Goal: Task Accomplishment & Management: Manage account settings

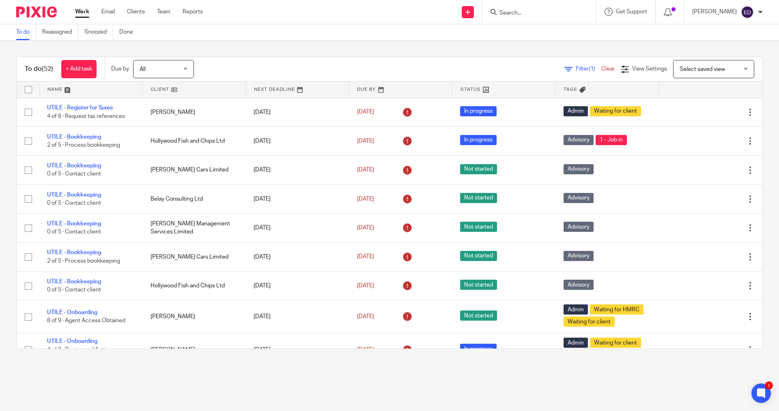
scroll to position [487, 0]
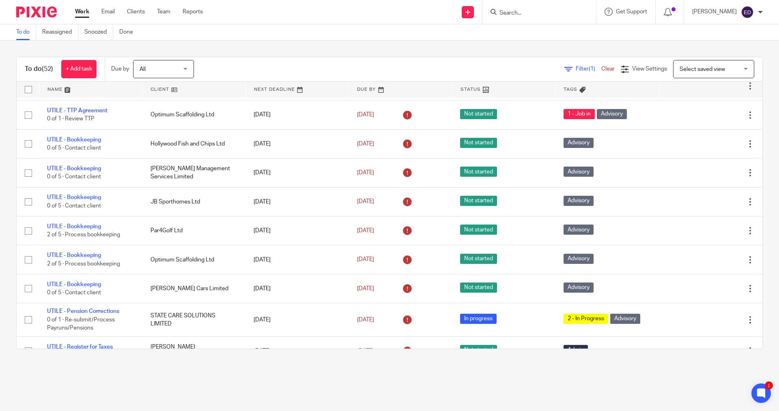
click at [562, 9] on form at bounding box center [542, 12] width 86 height 10
click at [527, 15] on input "Search" at bounding box center [535, 13] width 73 height 7
drag, startPoint x: 527, startPoint y: 11, endPoint x: 510, endPoint y: 11, distance: 17.0
click at [510, 11] on div "jul" at bounding box center [537, 12] width 95 height 10
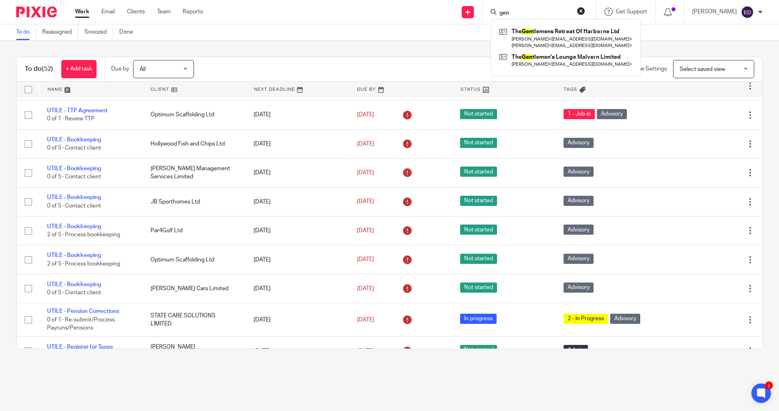
type input "gen"
click button "submit" at bounding box center [0, 0] width 0 height 0
drag, startPoint x: 532, startPoint y: 14, endPoint x: 494, endPoint y: 11, distance: 38.2
click at [493, 20] on div "Send new email Create task Add client Request signature gen The Gen tlemens Ret…" at bounding box center [497, 12] width 564 height 24
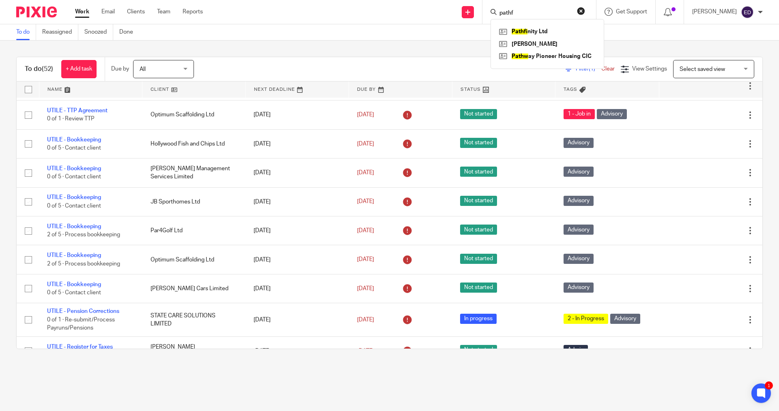
type input "pathf"
click at [542, 24] on div "Pathf inity Ltd Suraj Patel Pathw ay Pioneer Housing CIC" at bounding box center [547, 44] width 114 height 50
click at [540, 32] on link at bounding box center [547, 32] width 101 height 12
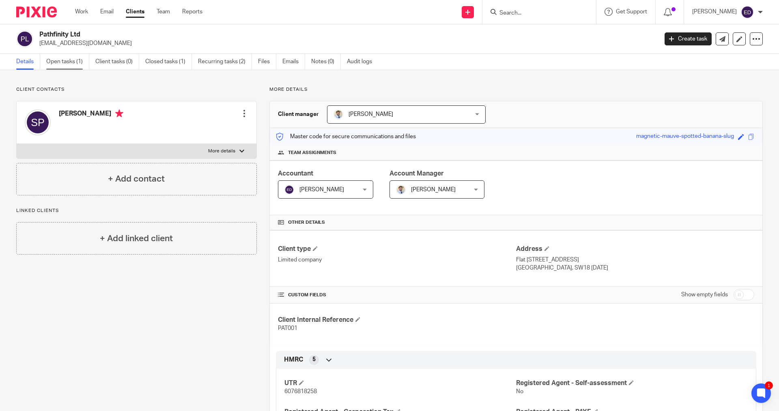
click at [76, 63] on link "Open tasks (1)" at bounding box center [67, 62] width 43 height 16
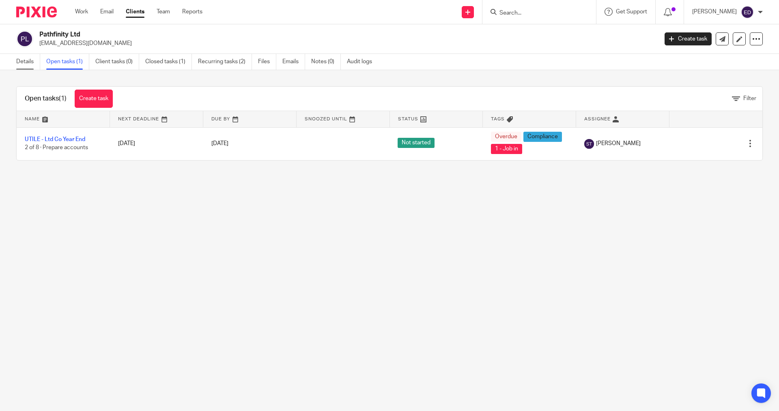
click at [25, 65] on link "Details" at bounding box center [28, 62] width 24 height 16
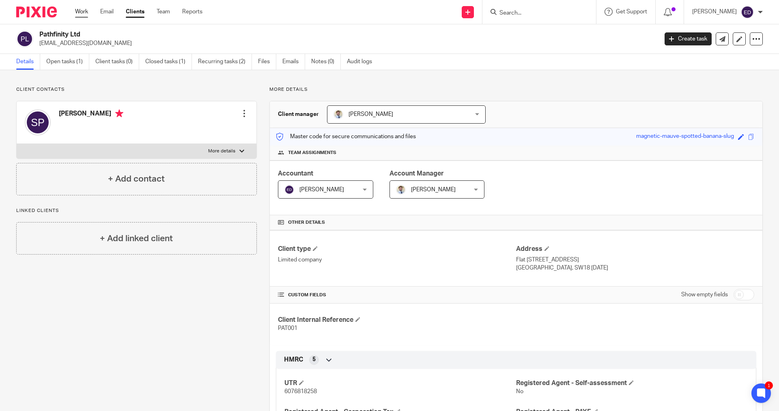
click at [87, 13] on link "Work" at bounding box center [81, 12] width 13 height 8
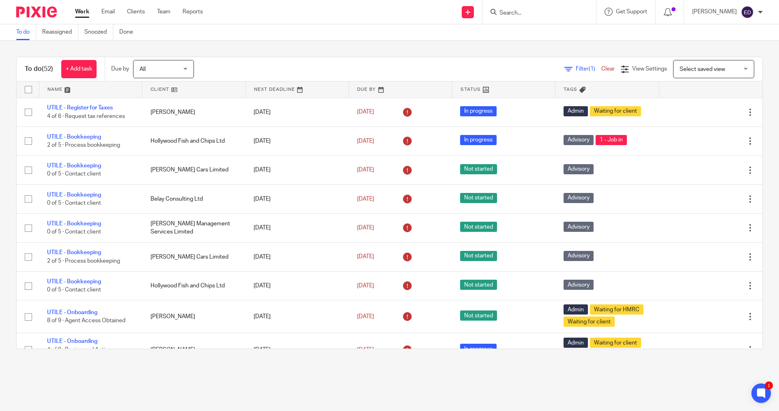
click at [555, 16] on input "Search" at bounding box center [535, 13] width 73 height 7
type input "dju"
click at [559, 30] on link at bounding box center [547, 32] width 101 height 12
click at [585, 11] on button "reset" at bounding box center [581, 11] width 8 height 8
click at [535, 10] on input "Search" at bounding box center [535, 13] width 73 height 7
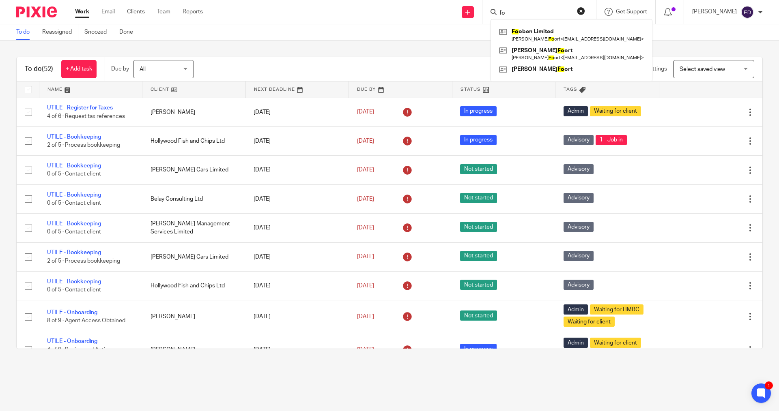
type input "foo"
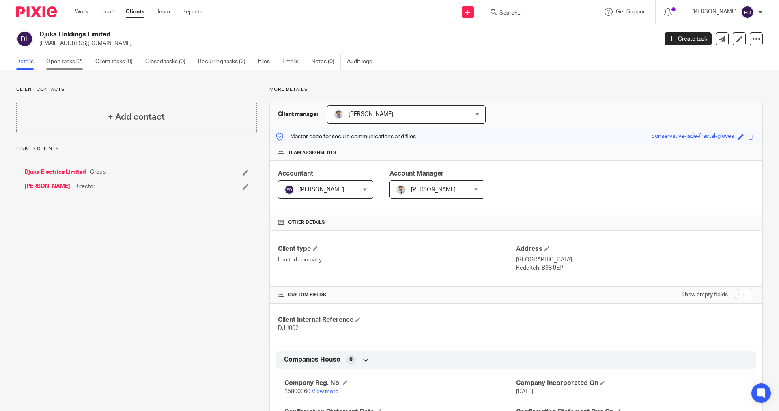
click at [73, 66] on link "Open tasks (2)" at bounding box center [67, 62] width 43 height 16
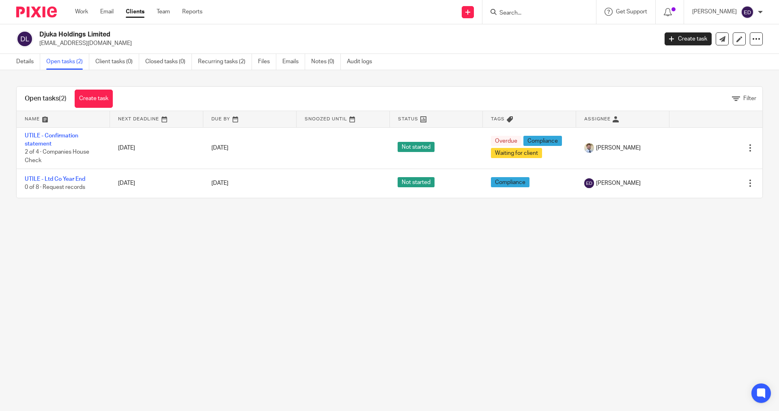
click at [559, 13] on input "Search" at bounding box center [535, 13] width 73 height 7
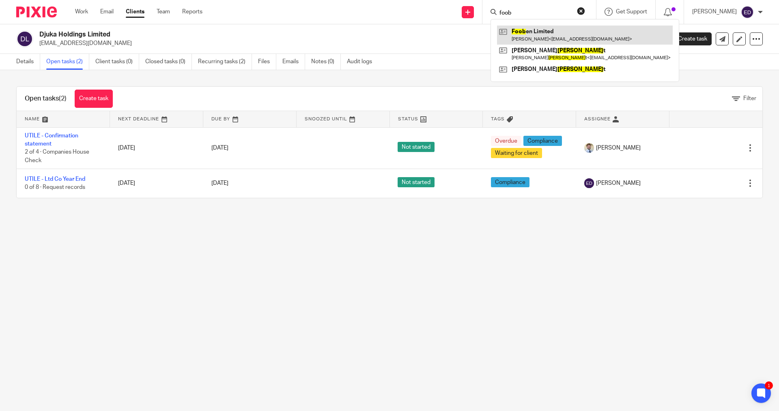
type input "foob"
click at [551, 29] on link at bounding box center [585, 35] width 176 height 19
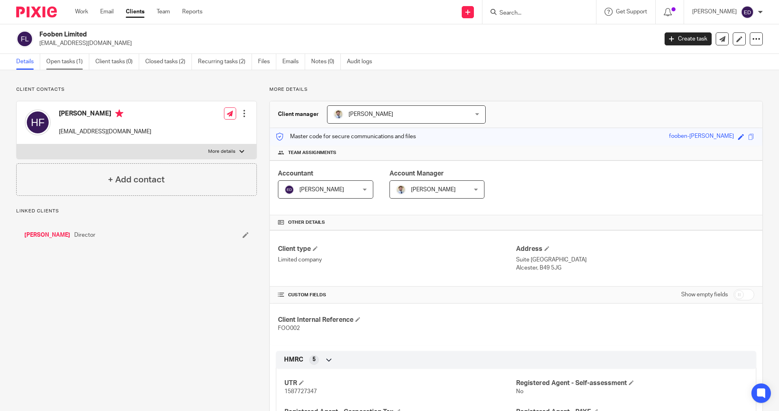
click at [77, 65] on link "Open tasks (1)" at bounding box center [67, 62] width 43 height 16
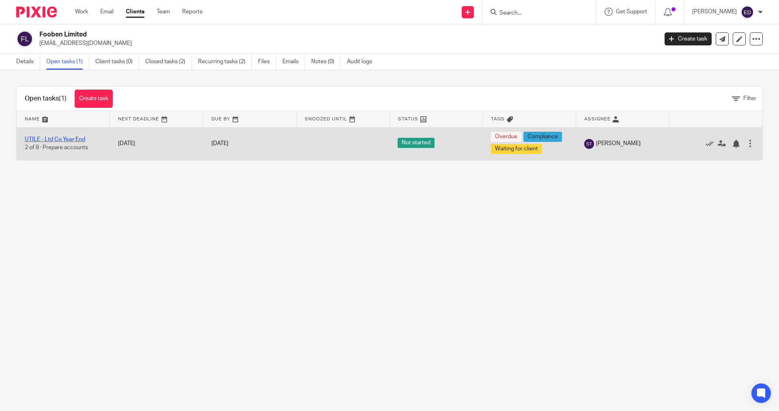
click at [69, 140] on link "UTILE - Ltd Co Year End" at bounding box center [55, 140] width 60 height 6
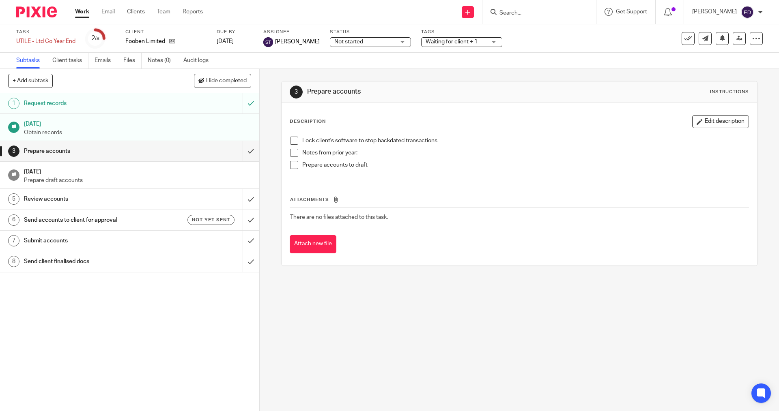
click at [84, 9] on link "Work" at bounding box center [82, 12] width 14 height 8
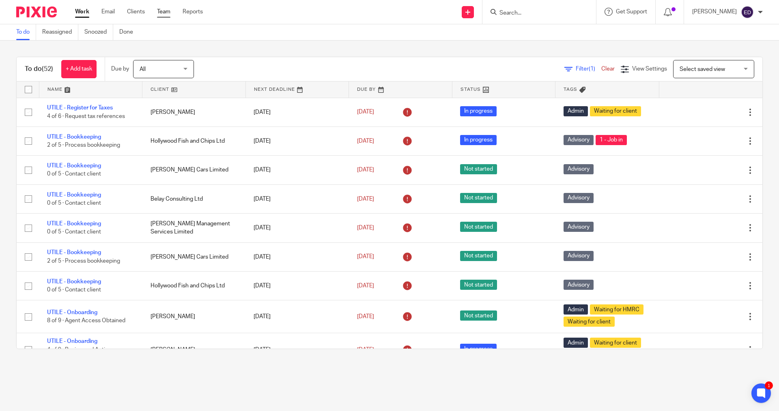
click at [167, 13] on link "Team" at bounding box center [163, 12] width 13 height 8
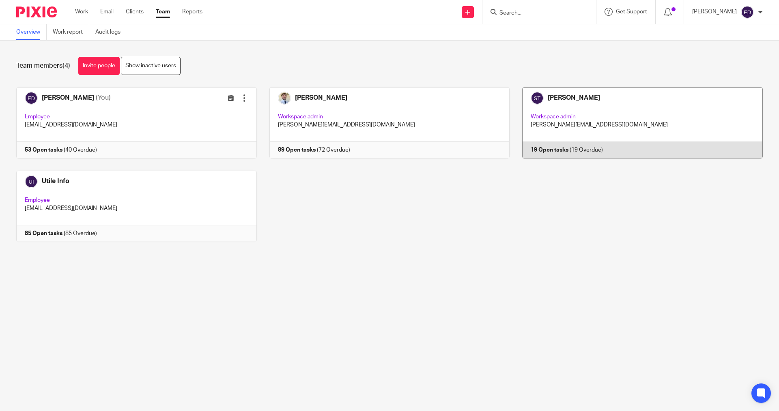
click at [569, 95] on link at bounding box center [636, 122] width 253 height 71
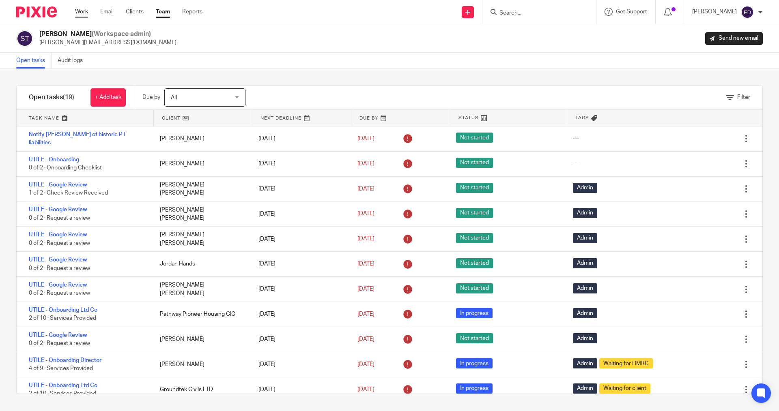
click at [84, 13] on link "Work" at bounding box center [81, 12] width 13 height 8
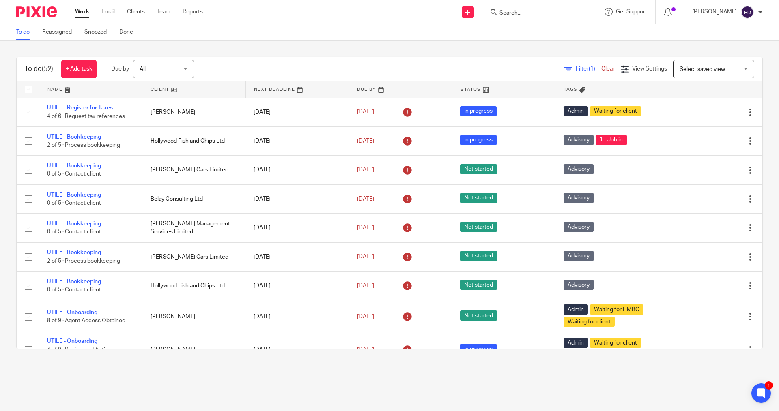
click at [564, 11] on input "Search" at bounding box center [535, 13] width 73 height 7
type input "sne"
click at [555, 32] on link at bounding box center [584, 35] width 174 height 19
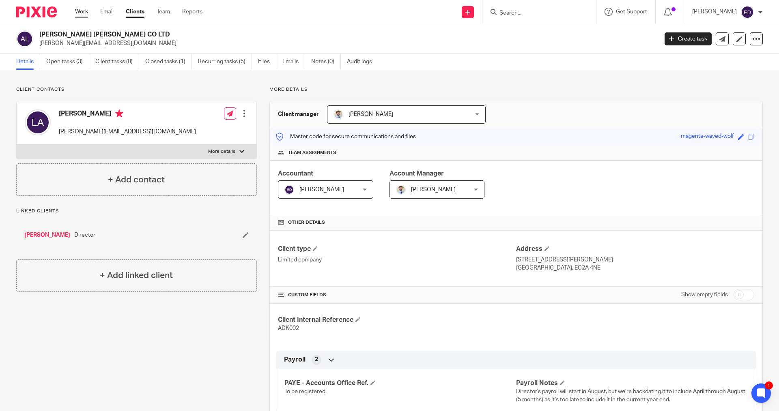
click at [83, 10] on link "Work" at bounding box center [81, 12] width 13 height 8
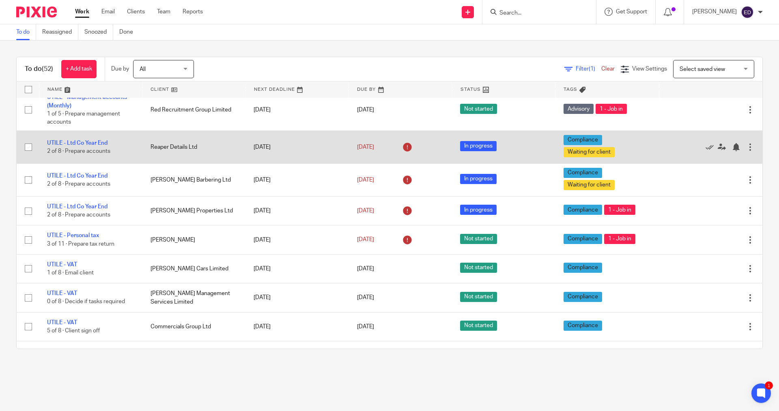
scroll to position [892, 0]
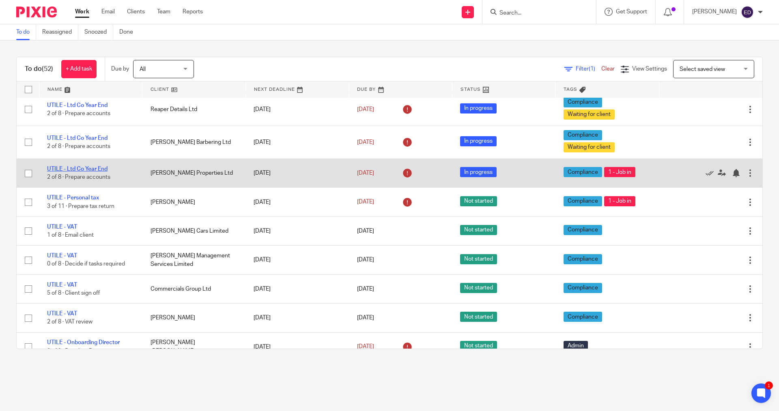
click at [82, 166] on link "UTILE - Ltd Co Year End" at bounding box center [77, 169] width 60 height 6
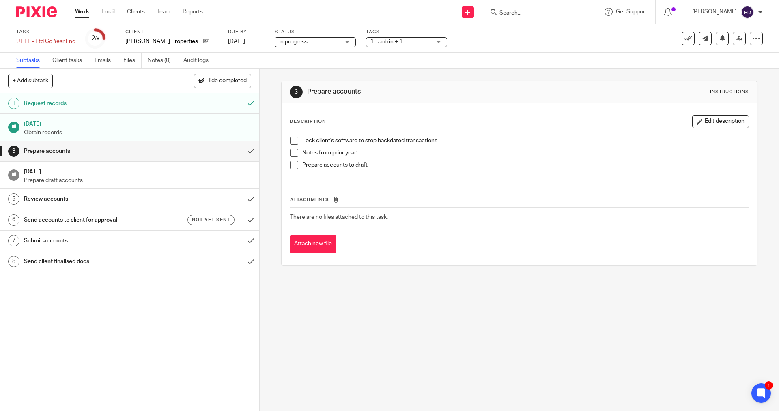
click at [542, 15] on input "Search" at bounding box center [535, 13] width 73 height 7
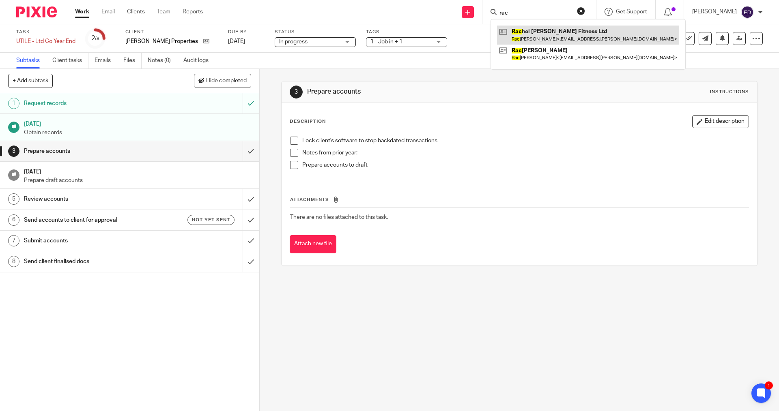
type input "rac"
click at [536, 36] on link at bounding box center [588, 35] width 182 height 19
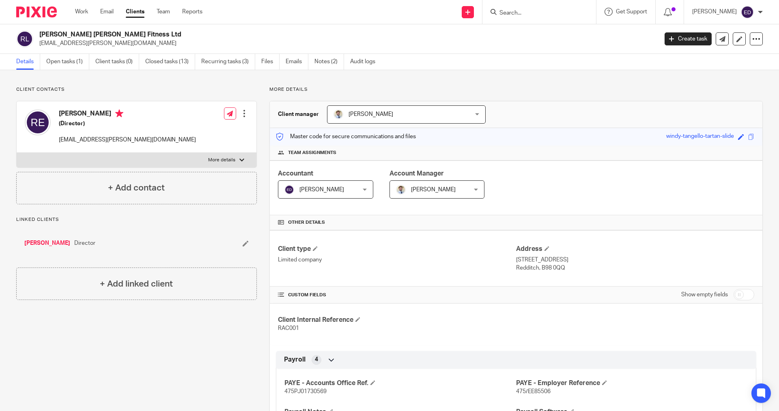
click at [261, 64] on ul "Details Open tasks (1) Client tasks (0) Closed tasks (13) Recurring tasks (3) F…" at bounding box center [201, 62] width 371 height 16
click at [275, 61] on link "Files" at bounding box center [270, 62] width 18 height 16
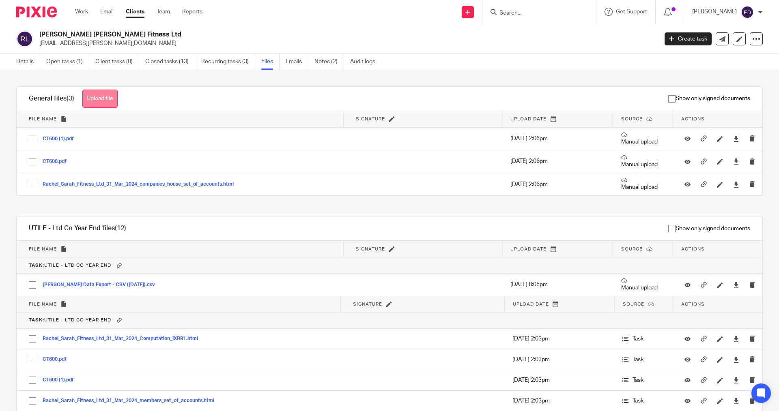
click at [98, 95] on button "Upload file" at bounding box center [99, 99] width 35 height 18
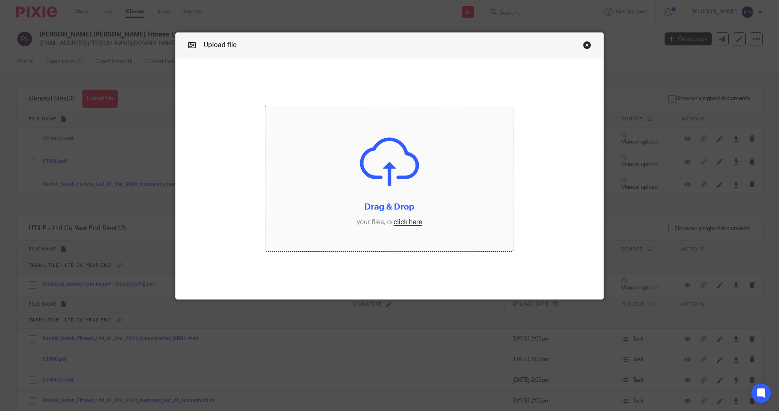
click at [404, 221] on input "file" at bounding box center [389, 178] width 249 height 145
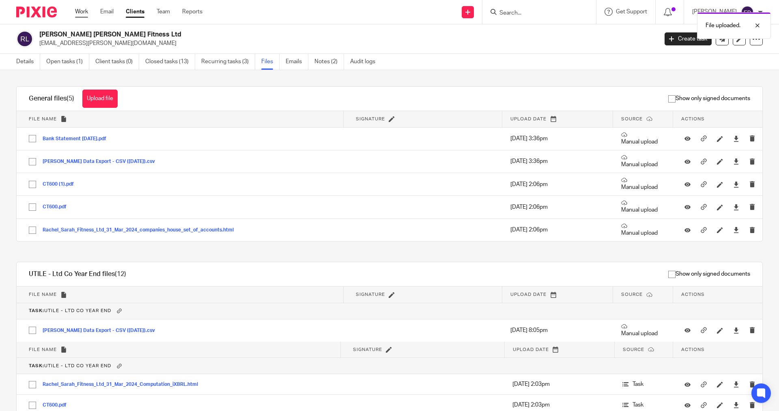
click at [83, 10] on link "Work" at bounding box center [81, 12] width 13 height 8
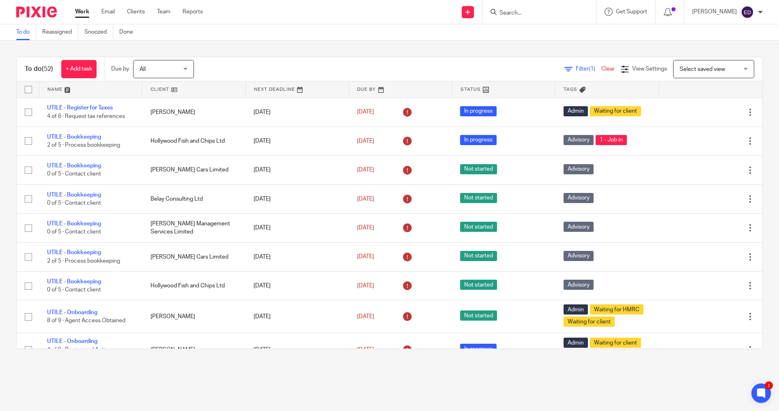
click at [544, 15] on input "Search" at bounding box center [535, 13] width 73 height 7
click at [546, 17] on form at bounding box center [542, 12] width 86 height 10
click at [545, 10] on input "Search" at bounding box center [535, 13] width 73 height 7
click at [520, 13] on input "pb" at bounding box center [535, 13] width 73 height 7
click at [518, 13] on input "pb" at bounding box center [535, 13] width 73 height 7
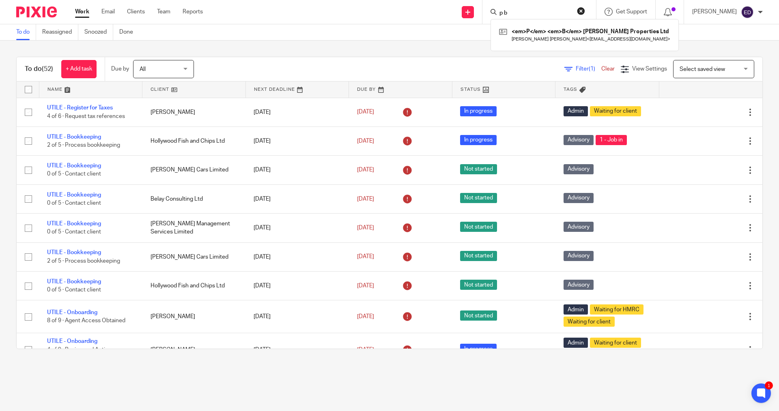
click at [531, 12] on input "p b" at bounding box center [535, 13] width 73 height 7
type input "p b"
click at [544, 32] on link at bounding box center [584, 35] width 175 height 19
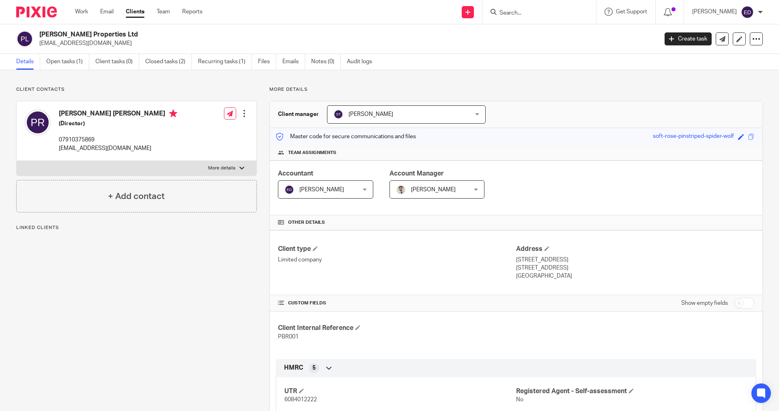
drag, startPoint x: 64, startPoint y: 60, endPoint x: 156, endPoint y: 105, distance: 103.0
click at [64, 60] on link "Open tasks (1)" at bounding box center [67, 62] width 43 height 16
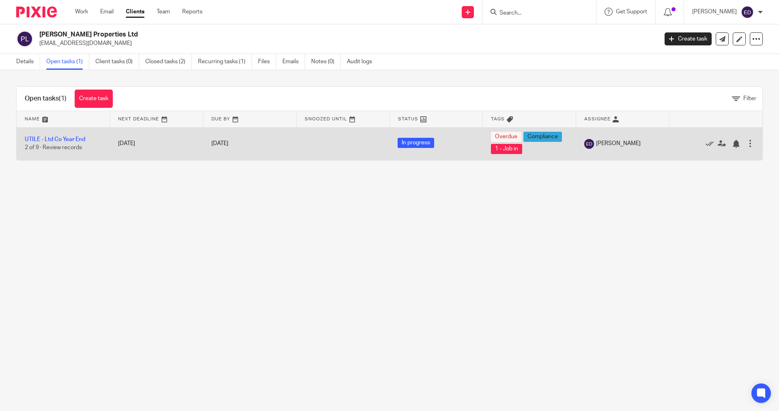
click at [69, 143] on td "UTILE - Ltd Co Year End 2 of 9 · Review records" at bounding box center [63, 143] width 93 height 33
click at [85, 139] on link "UTILE - Ltd Co Year End" at bounding box center [55, 140] width 60 height 6
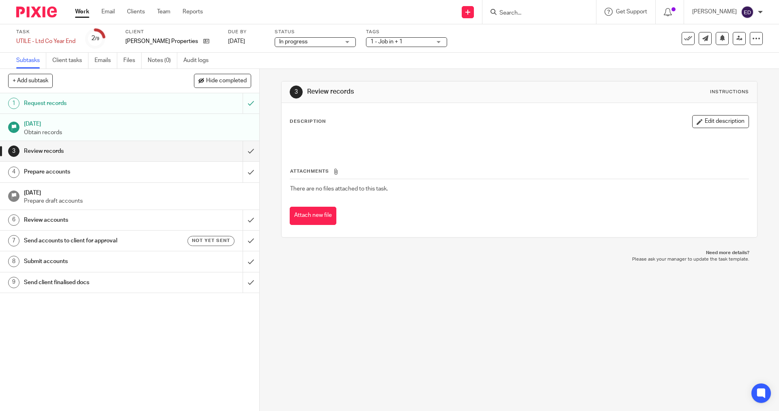
click at [70, 153] on h1 "Review records" at bounding box center [94, 151] width 140 height 12
click at [718, 118] on button "Edit description" at bounding box center [720, 121] width 57 height 13
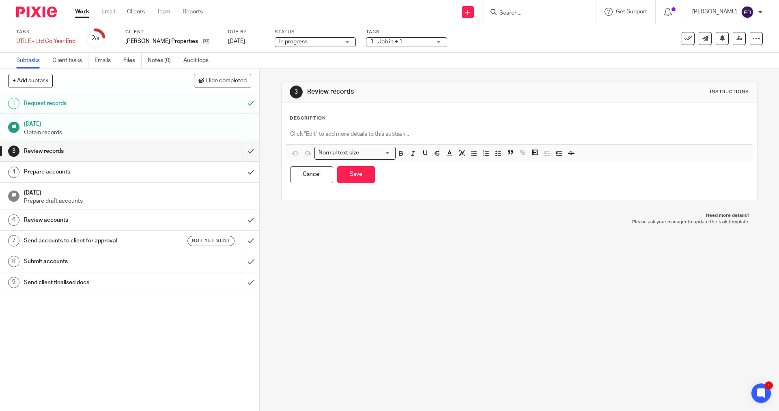
click at [341, 131] on p at bounding box center [519, 134] width 458 height 8
click at [422, 265] on div "3 Review records Instructions Description Normal text size Loading... Remove Ed…" at bounding box center [519, 240] width 519 height 342
click at [364, 67] on div "Subtasks Client tasks Emails Files Notes (0) Audit logs" at bounding box center [389, 61] width 779 height 16
click at [79, 12] on link "Work" at bounding box center [82, 12] width 14 height 8
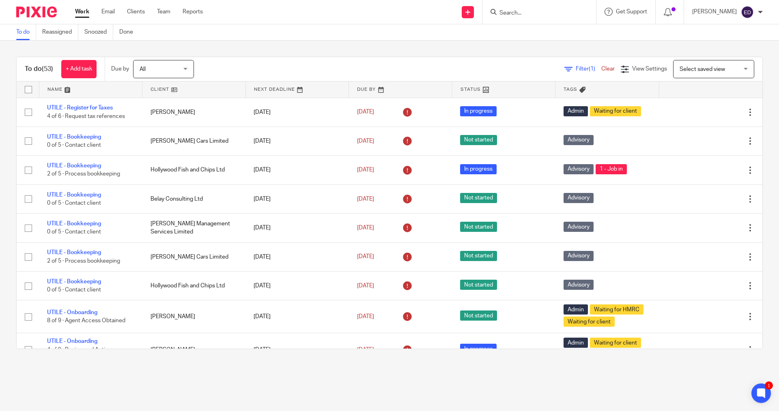
click at [543, 11] on input "Search" at bounding box center [535, 13] width 73 height 7
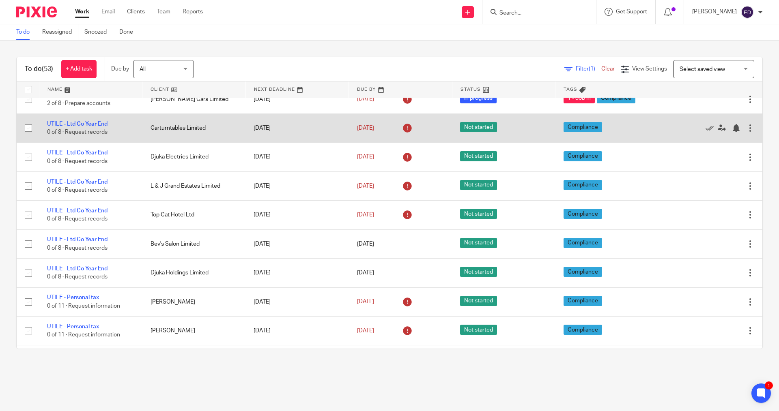
scroll to position [1356, 0]
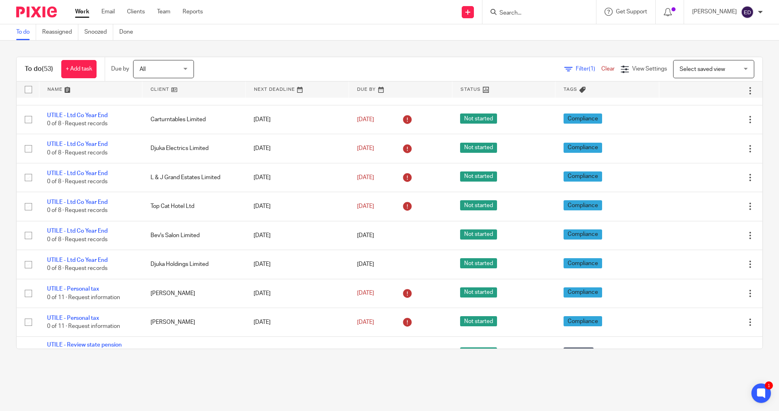
click at [761, 96] on div "To do (53) + Add task Due by All All Today Tomorrow This week Next week This mo…" at bounding box center [389, 203] width 779 height 325
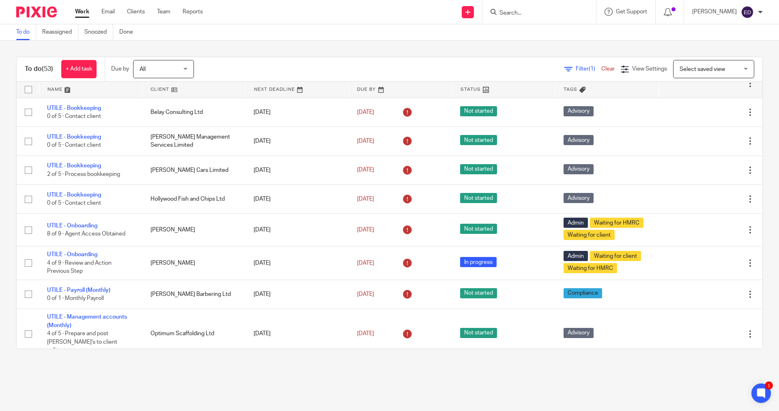
scroll to position [0, 0]
